Goal: Navigation & Orientation: Understand site structure

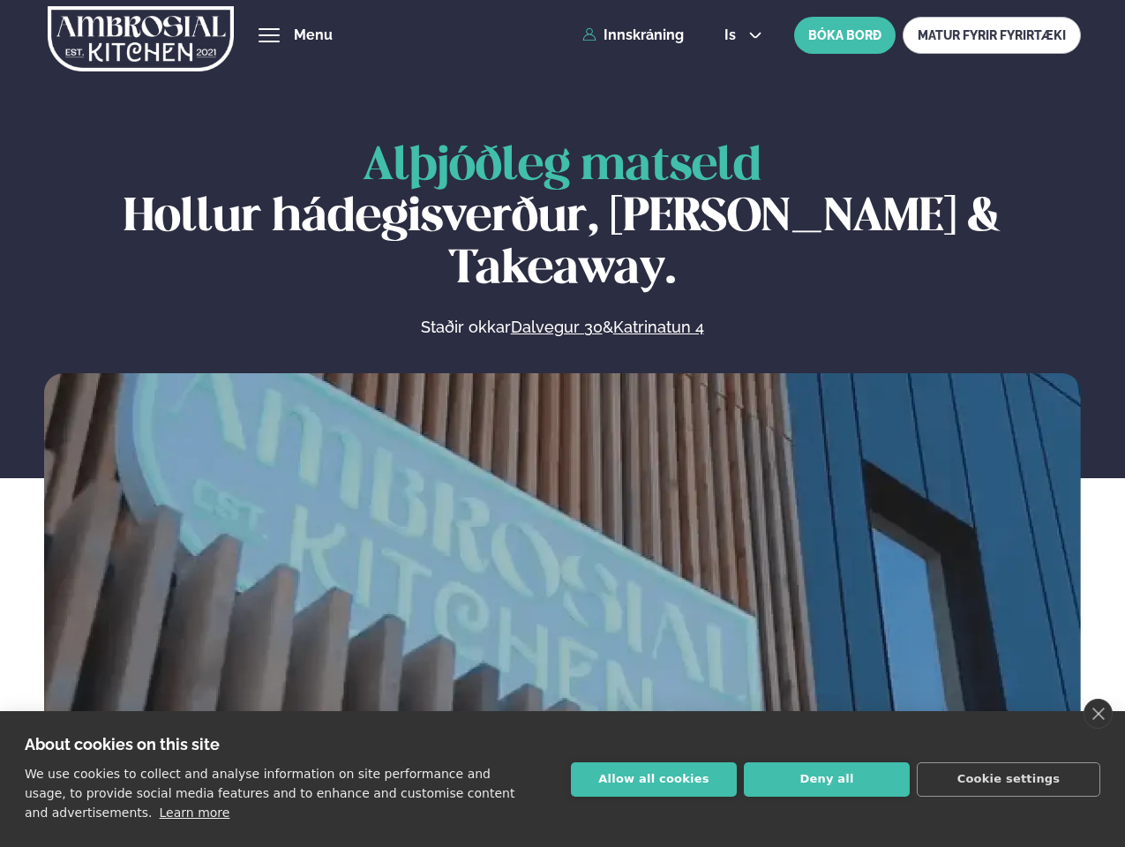
click at [1098, 714] on link "close" at bounding box center [1098, 714] width 29 height 30
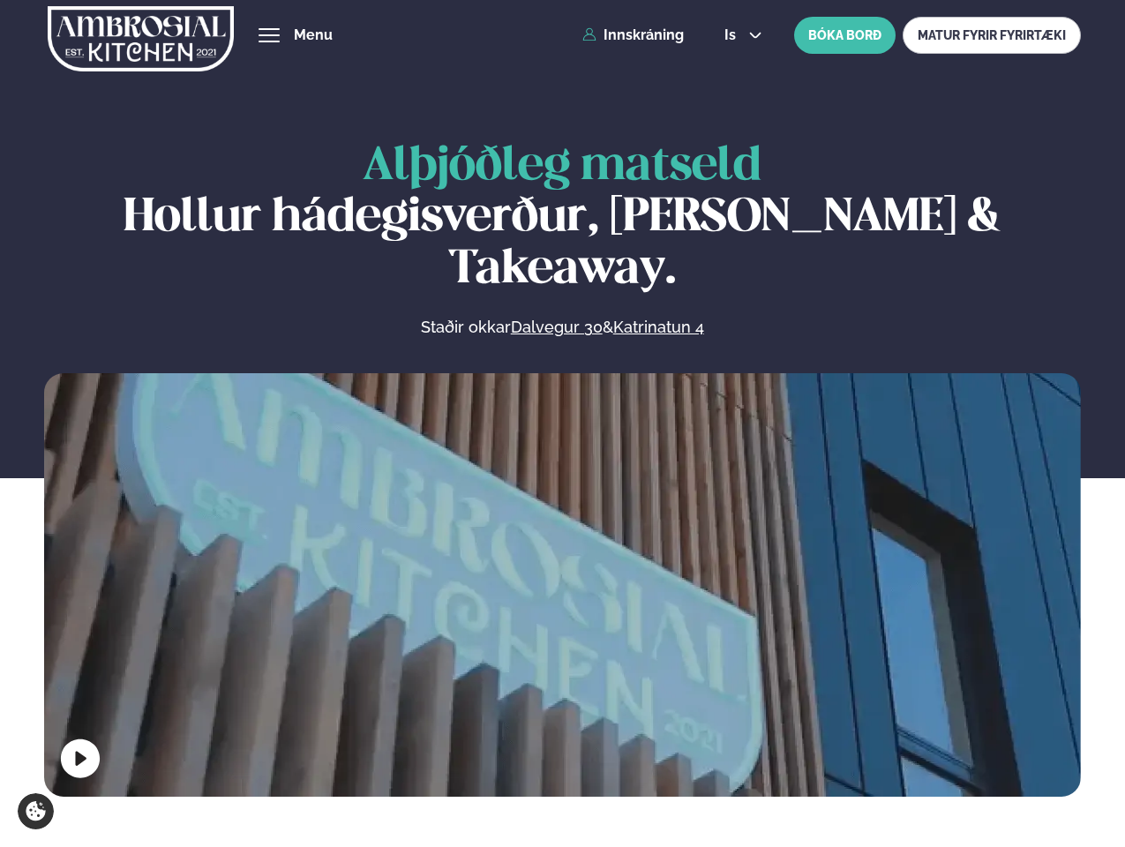
click at [269, 35] on span "hamburger" at bounding box center [269, 35] width 16 height 16
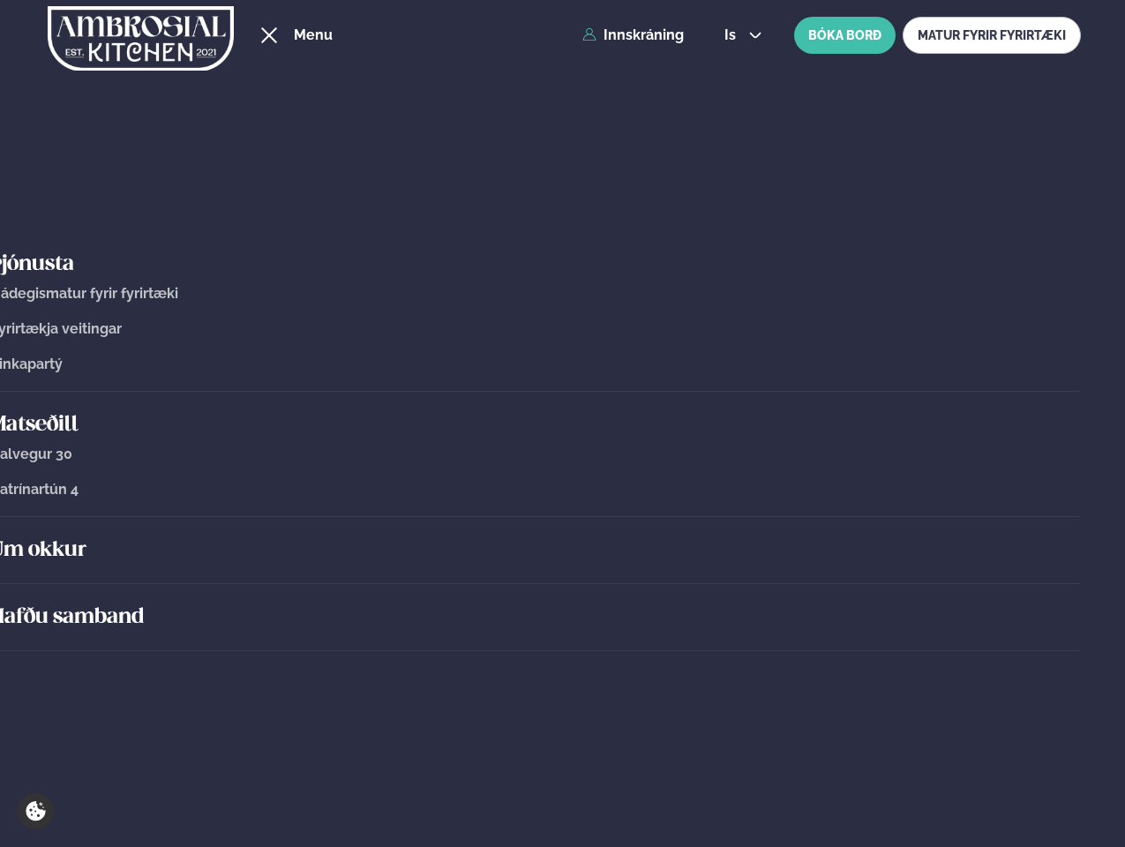
click at [741, 35] on span "is" at bounding box center [733, 35] width 17 height 14
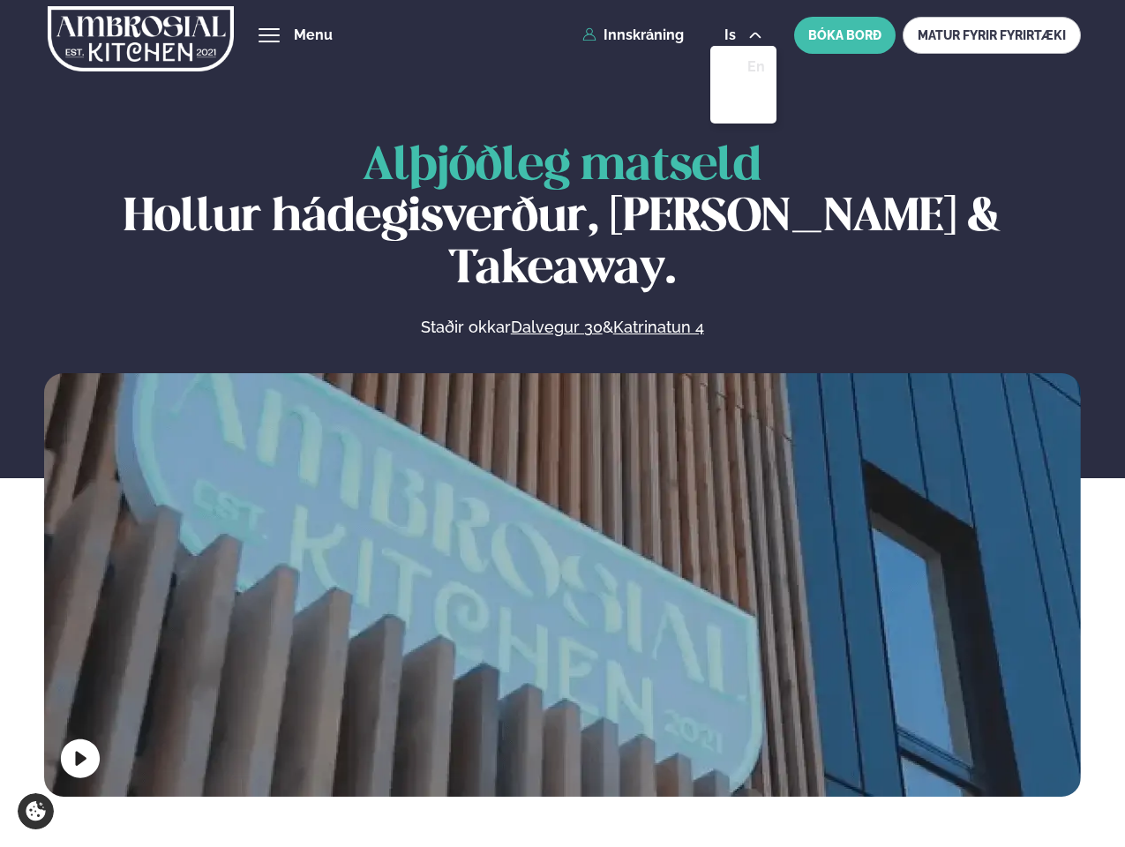
click at [562, 581] on video at bounding box center [562, 632] width 1037 height 518
